Goal: Check status: Check status

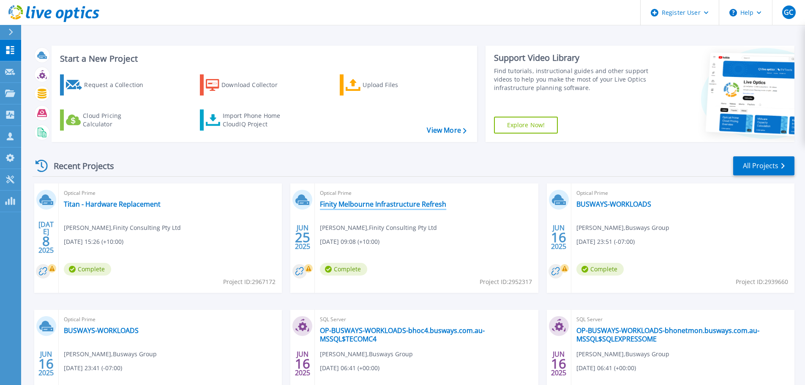
click at [348, 206] on link "Finity Melbourne Infrastructure Refresh" at bounding box center [383, 204] width 126 height 8
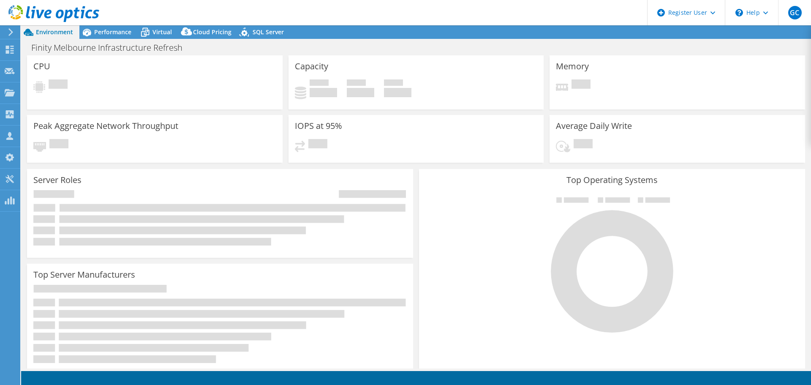
select select "USD"
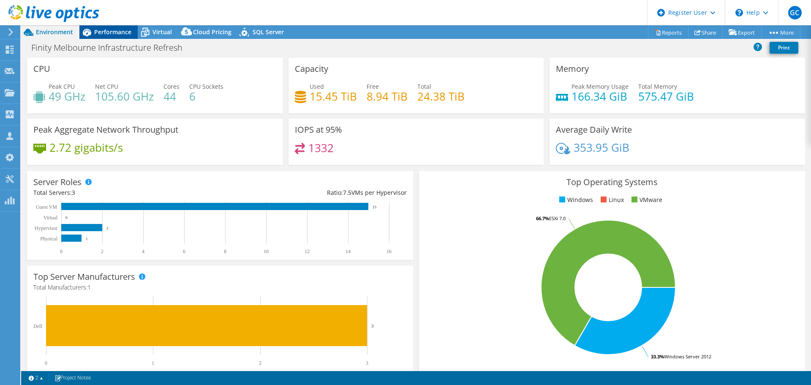
click at [100, 30] on span "Performance" at bounding box center [112, 32] width 37 height 8
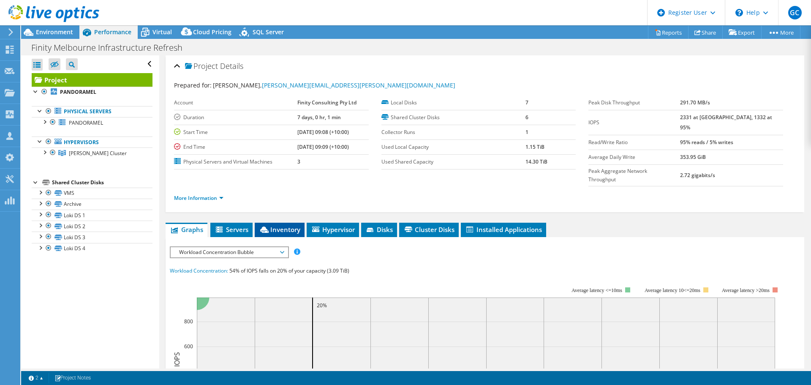
click at [289, 225] on span "Inventory" at bounding box center [279, 229] width 41 height 8
